Goal: Browse casually: Explore the website without a specific task or goal

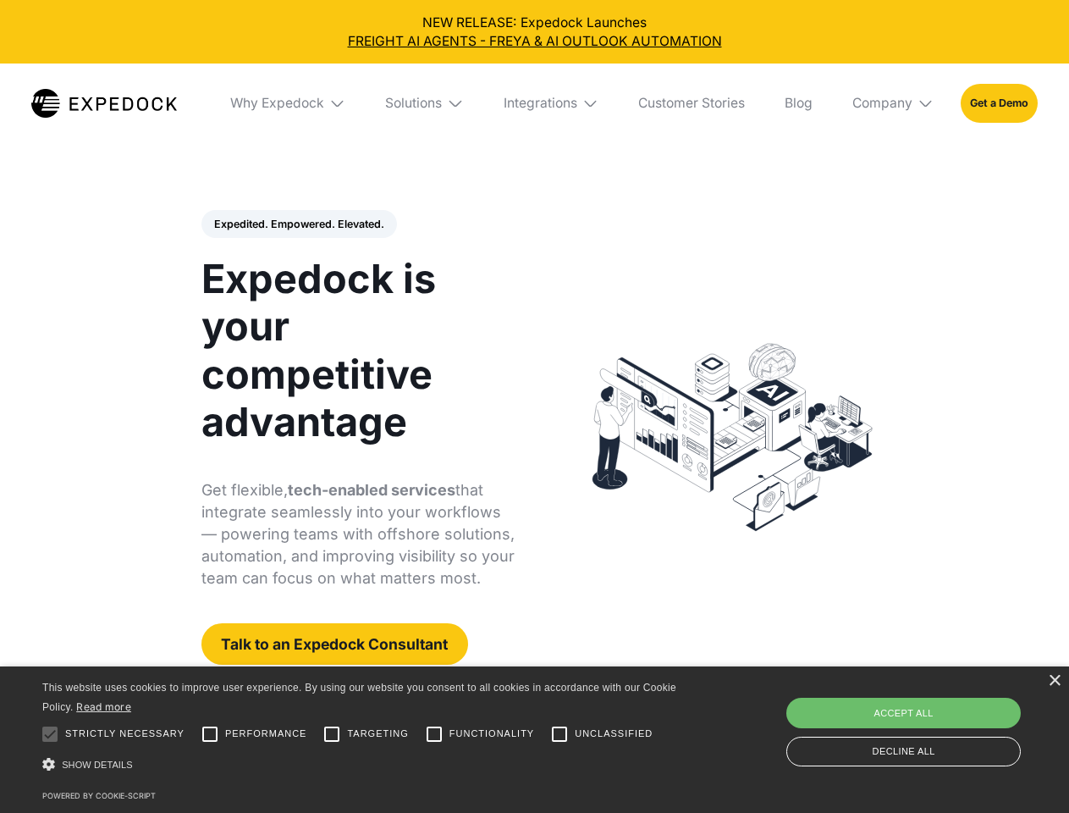
select select
click at [534, 103] on div "Integrations" at bounding box center [541, 103] width 74 height 17
click at [289, 103] on div "Why Expedock" at bounding box center [263, 103] width 94 height 17
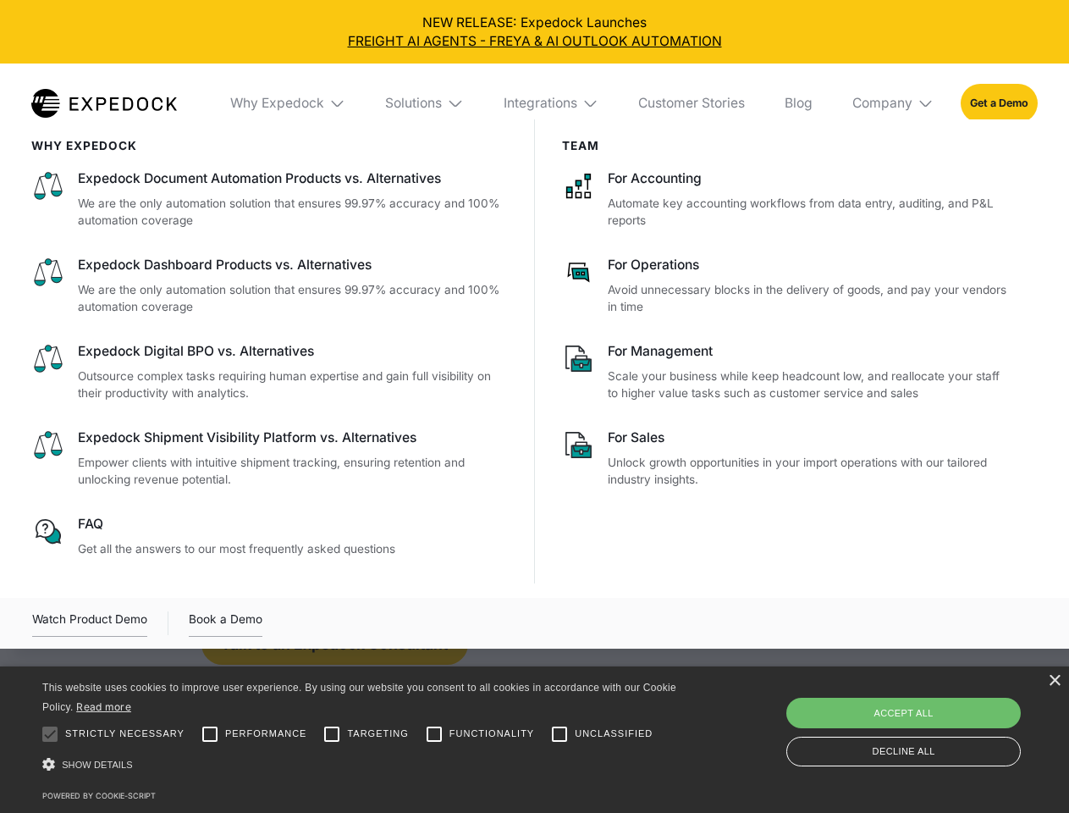
click at [426, 103] on div "Solutions" at bounding box center [413, 103] width 57 height 17
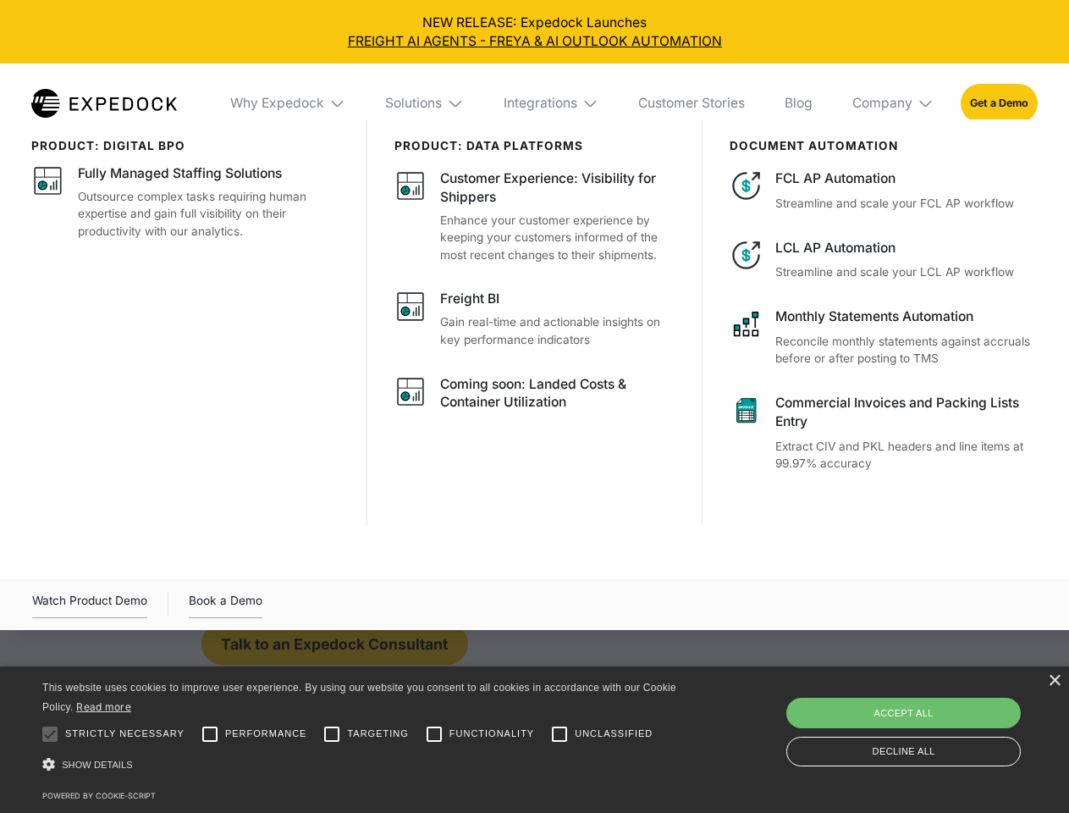
click at [552, 103] on div "Integrations" at bounding box center [541, 103] width 74 height 17
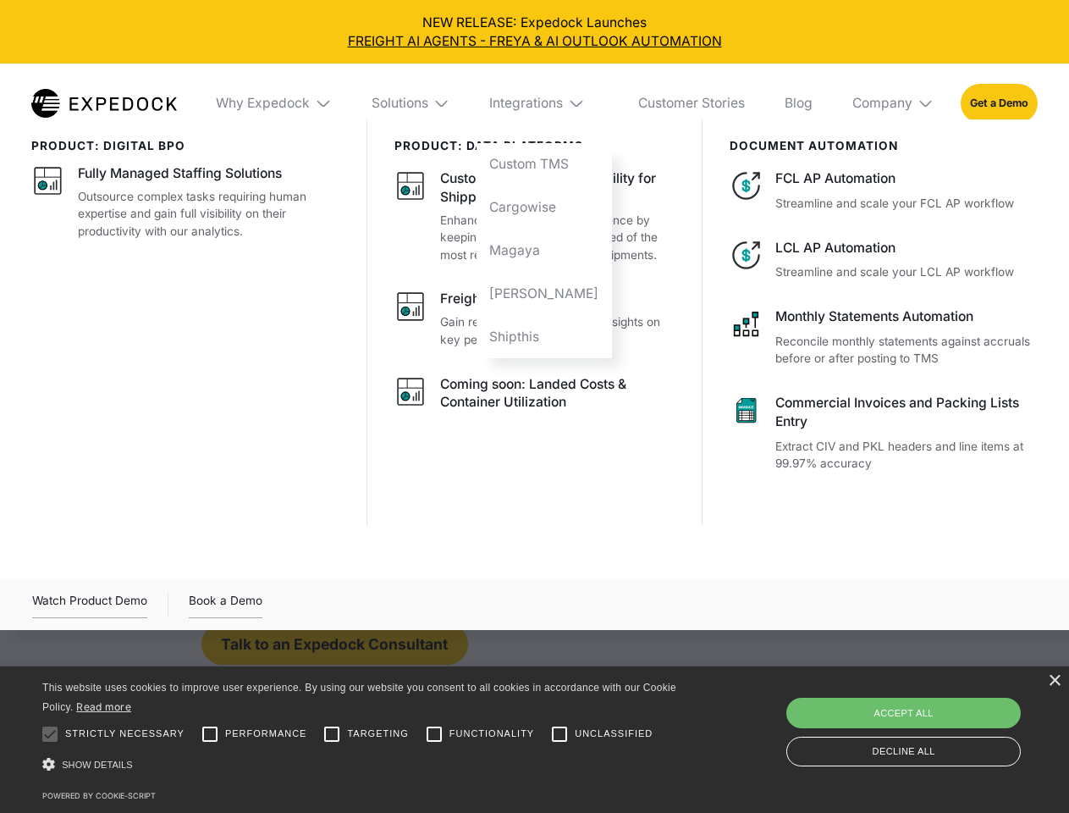
click at [894, 103] on div "Company" at bounding box center [883, 103] width 60 height 17
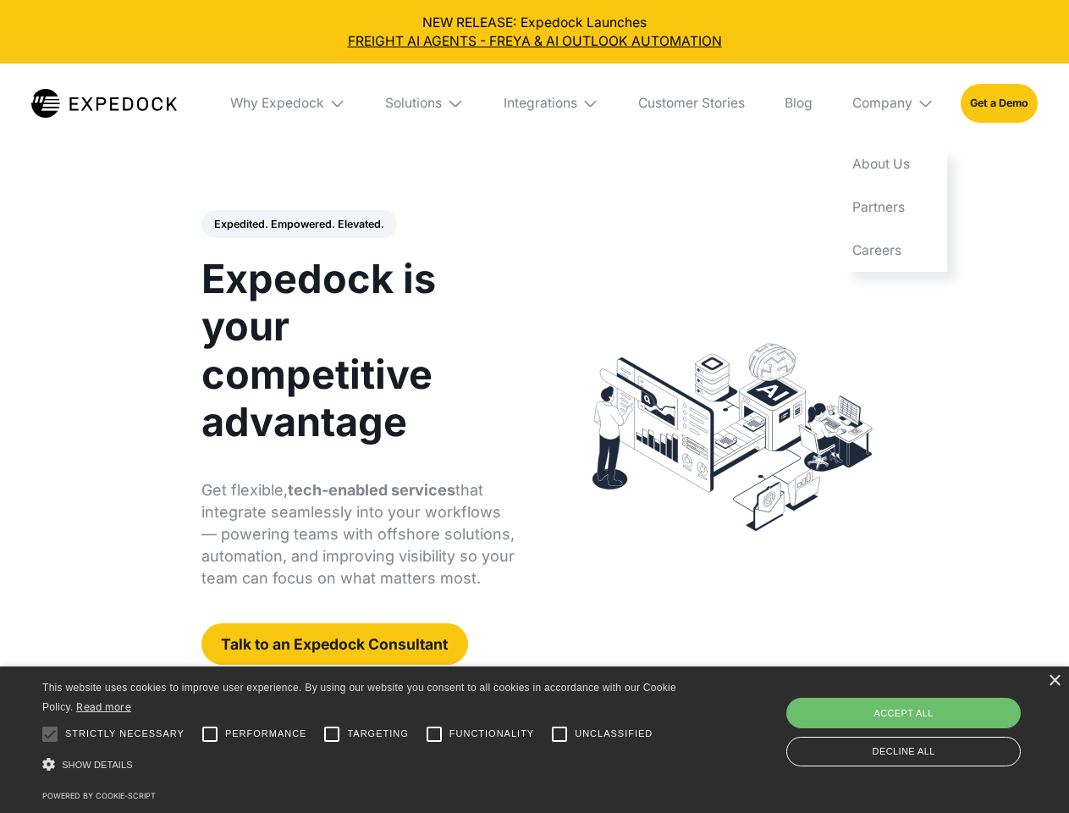
click at [298, 224] on div "Expedited. Empowered. Elevated. Automate Freight Document Extraction at 99.97% …" at bounding box center [359, 438] width 314 height 456
click at [1054, 681] on div "×" at bounding box center [1054, 681] width 13 height 13
